Goal: Information Seeking & Learning: Check status

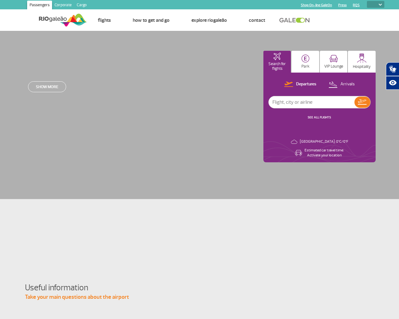
select select
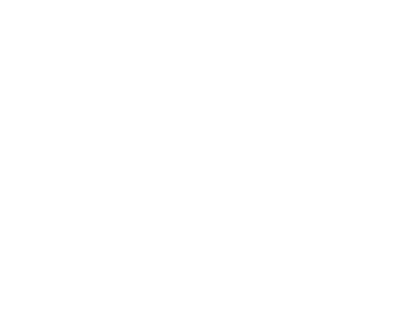
select select
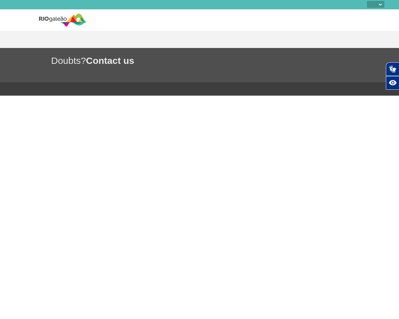
select select
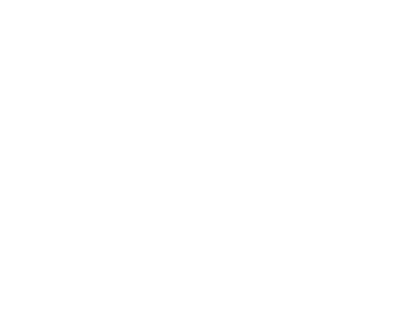
select select
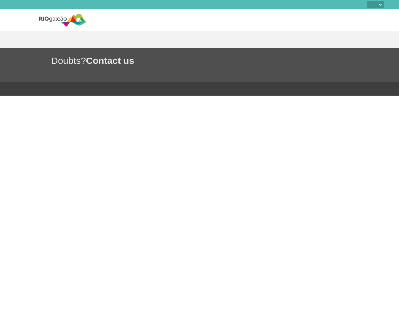
select select
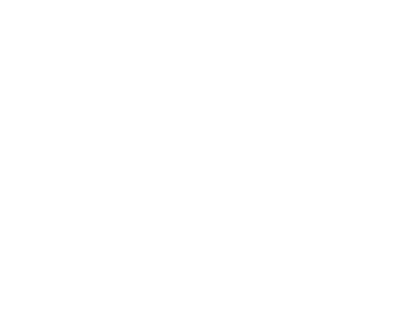
select select
